Goal: Share content

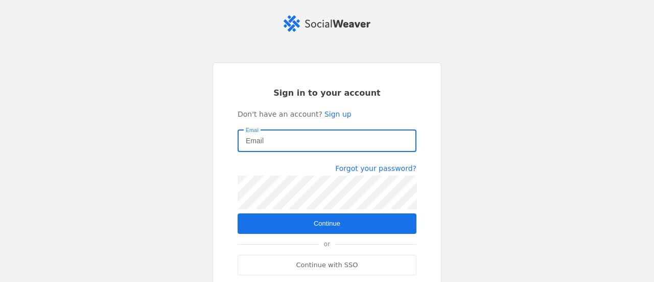
click at [357, 135] on input "Email" at bounding box center [327, 140] width 163 height 12
type input "[EMAIL_ADDRESS][PERSON_NAME][DOMAIN_NAME]"
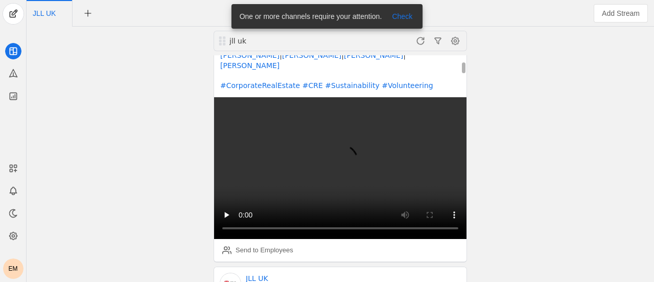
scroll to position [111, 0]
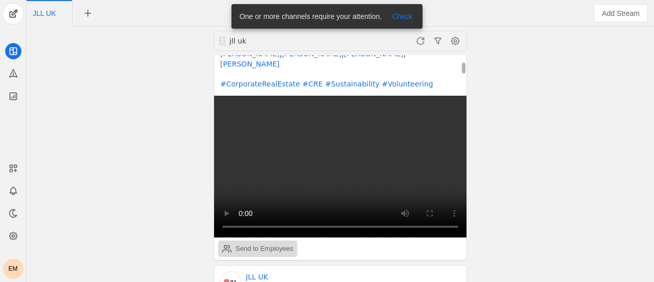
click at [240, 243] on div "Send to Employees" at bounding box center [265, 248] width 58 height 10
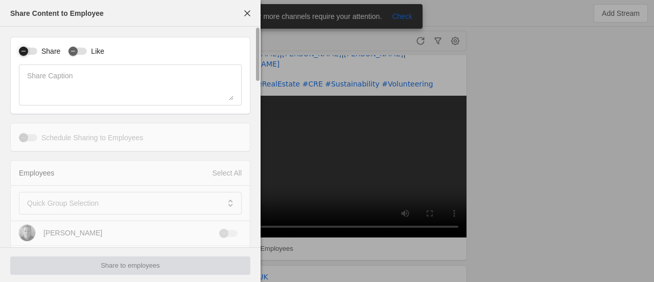
click at [26, 49] on icon "button" at bounding box center [23, 51] width 6 height 6
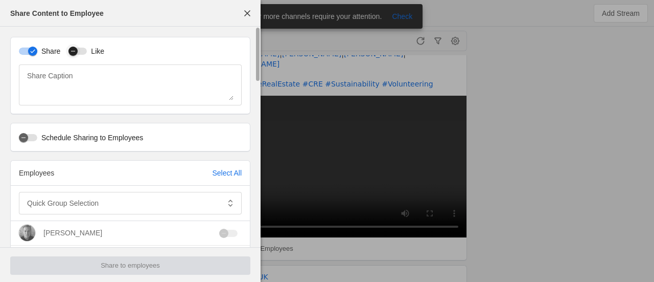
click at [80, 51] on div "button" at bounding box center [77, 51] width 18 height 7
click at [120, 195] on div at bounding box center [123, 203] width 192 height 22
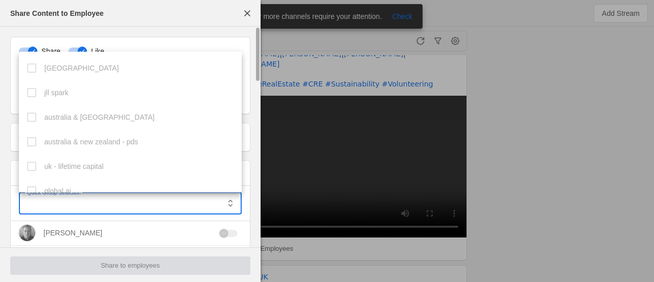
scroll to position [281, 0]
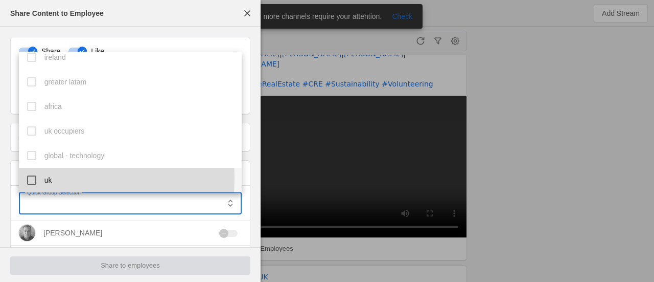
click at [24, 178] on mat-option "uk" at bounding box center [130, 180] width 223 height 25
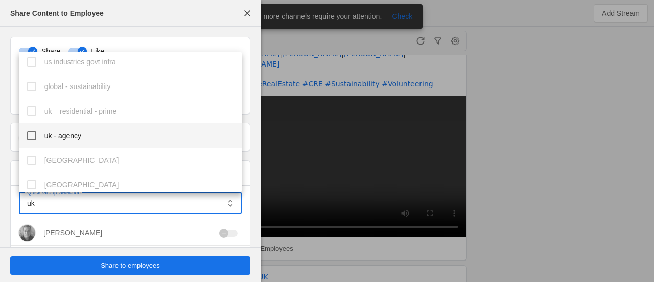
scroll to position [448, 0]
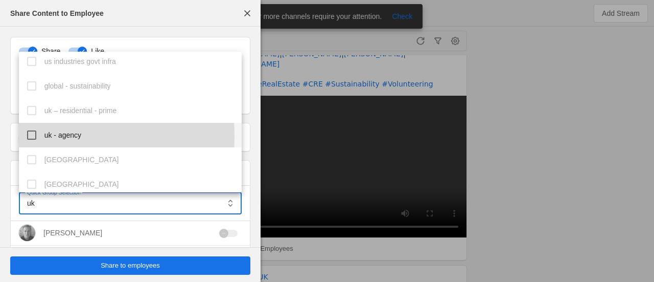
click at [36, 136] on mat-pseudo-checkbox at bounding box center [31, 134] width 9 height 9
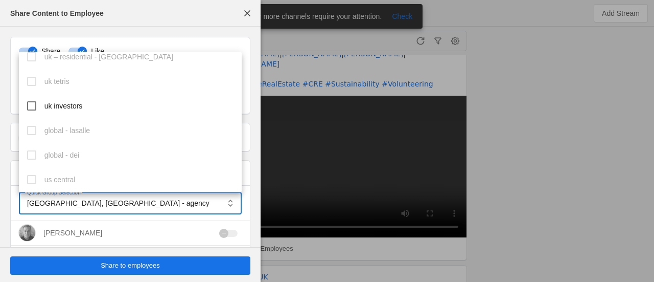
scroll to position [622, 0]
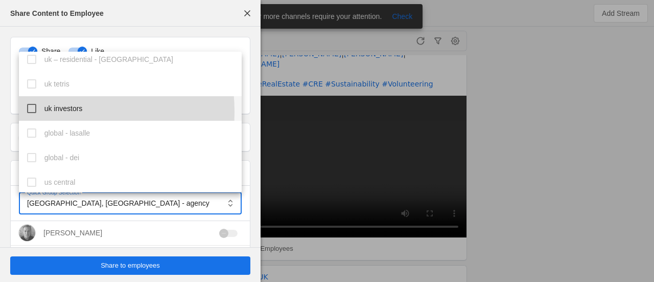
click at [34, 112] on mat-pseudo-checkbox at bounding box center [31, 108] width 9 height 9
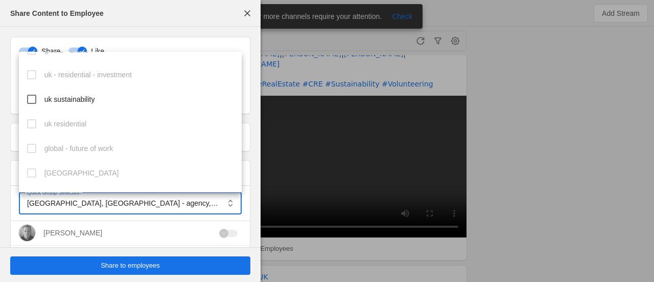
scroll to position [904, 0]
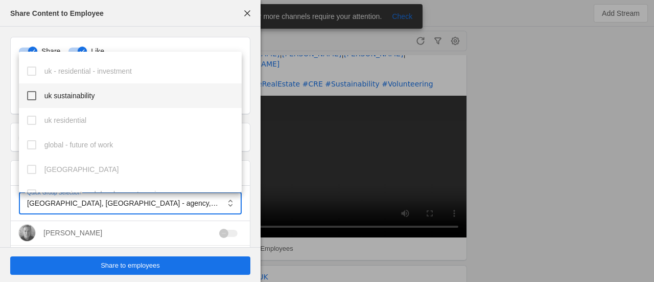
click at [30, 96] on mat-pseudo-checkbox at bounding box center [31, 95] width 9 height 9
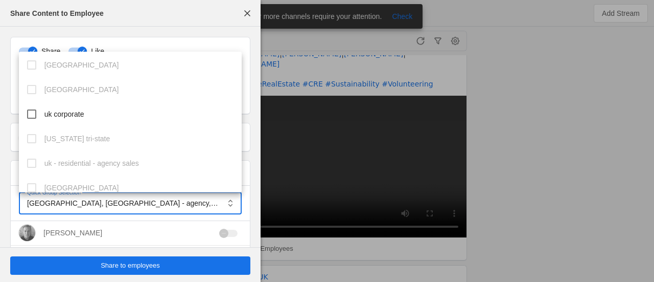
scroll to position [1241, 0]
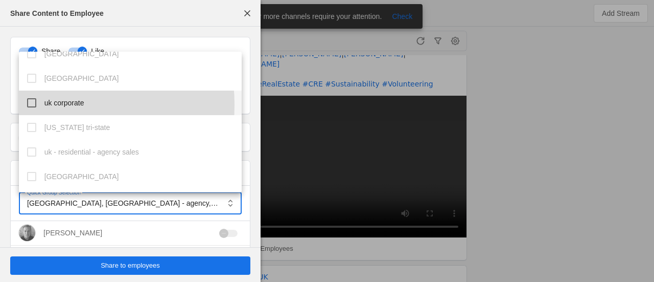
click at [35, 105] on mat-pseudo-checkbox at bounding box center [31, 102] width 9 height 9
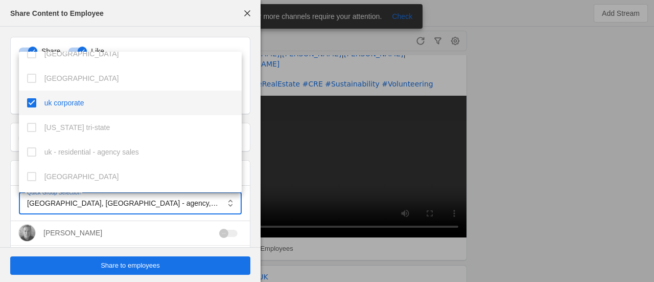
click at [492, 252] on div at bounding box center [327, 141] width 654 height 282
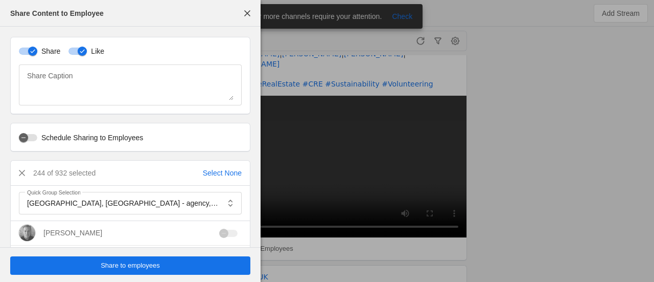
click at [130, 262] on span "Share to employees" at bounding box center [130, 265] width 59 height 10
